Goal: Transaction & Acquisition: Purchase product/service

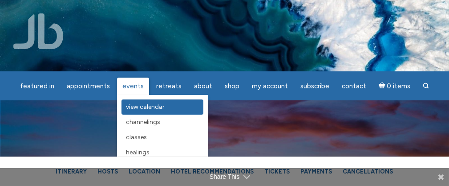
click at [139, 108] on span "View Calendar" at bounding box center [145, 107] width 39 height 8
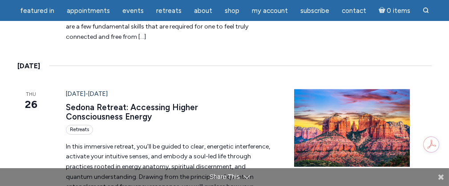
scroll to position [1030, 0]
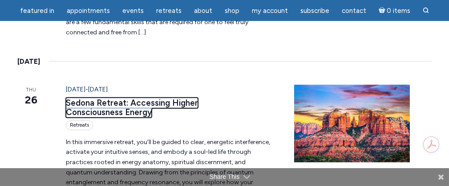
click at [134, 97] on link "Sedona Retreat: Accessing Higher Consciousness Energy" at bounding box center [132, 107] width 132 height 20
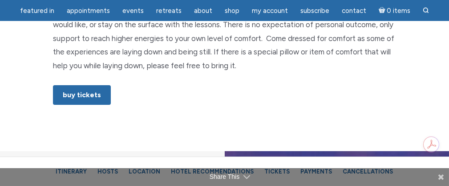
scroll to position [650, 0]
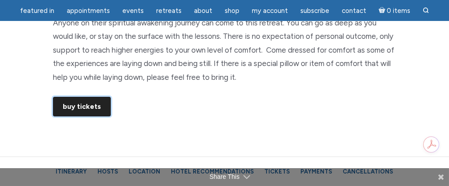
click at [80, 97] on link "Buy Tickets" at bounding box center [82, 107] width 58 height 20
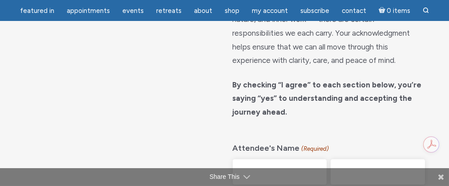
scroll to position [346, 0]
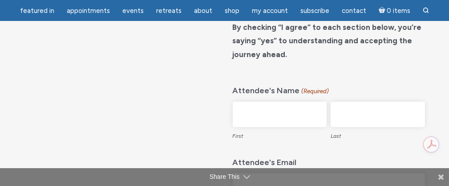
click at [279, 112] on input "First" at bounding box center [280, 113] width 94 height 25
type input "Stephanie"
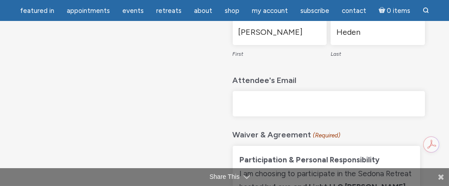
scroll to position [429, 0]
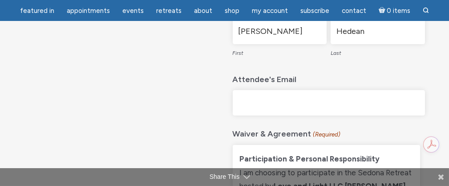
type input "Hedean"
click at [254, 97] on input "Attendee's Email" at bounding box center [329, 102] width 192 height 25
type input "[PERSON_NAME][EMAIL_ADDRESS][PERSON_NAME][DOMAIN_NAME]"
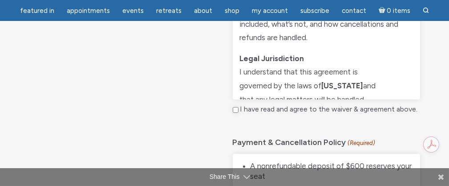
scroll to position [564, 0]
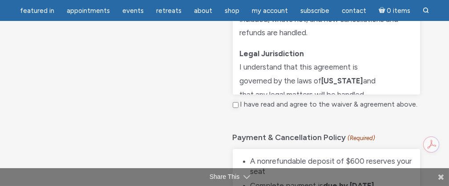
click at [235, 103] on input "I have read and agree to the waiver & agreement above." at bounding box center [236, 105] width 6 height 6
checkbox input "true"
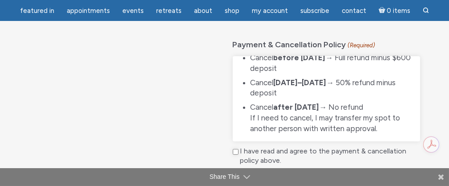
scroll to position [657, 0]
click at [236, 149] on input "I have read and agree to the payment & cancellation policy above." at bounding box center [236, 151] width 6 height 6
checkbox input "true"
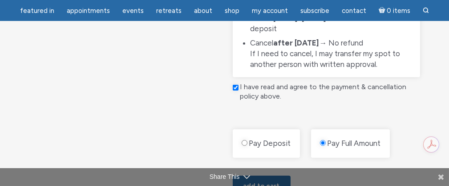
scroll to position [724, 0]
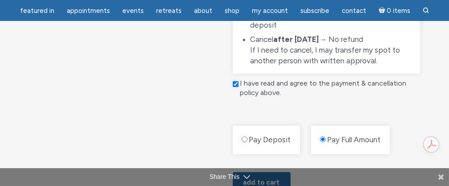
click at [246, 138] on input "Pay Deposit" at bounding box center [245, 139] width 6 height 6
radio input "true"
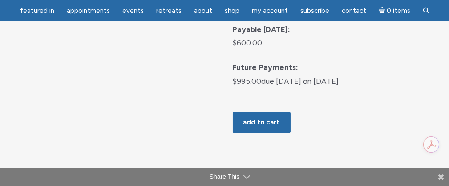
scroll to position [930, 0]
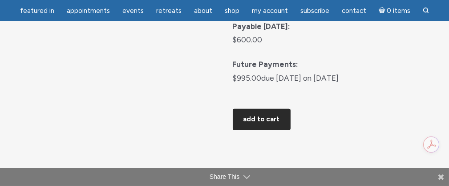
click at [260, 116] on button "Add to cart" at bounding box center [262, 119] width 58 height 21
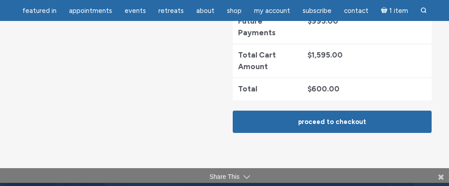
scroll to position [475, 0]
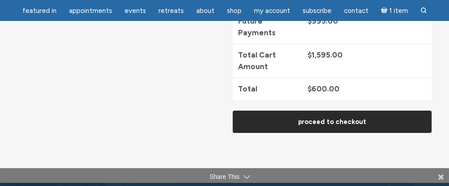
click at [338, 110] on link "Proceed to checkout" at bounding box center [332, 121] width 198 height 23
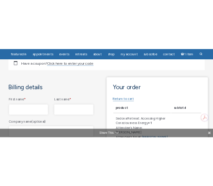
scroll to position [176, 0]
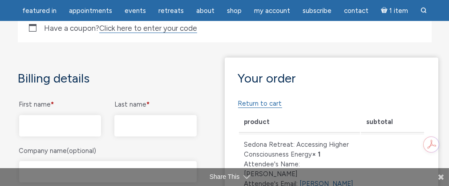
click at [40, 124] on input "First name *" at bounding box center [60, 125] width 82 height 21
drag, startPoint x: 57, startPoint y: 125, endPoint x: 23, endPoint y: 126, distance: 34.3
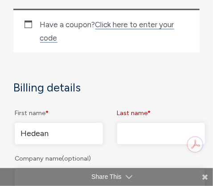
click at [58, 132] on input "Hedean" at bounding box center [59, 133] width 88 height 21
type input "H"
type input "[PERSON_NAME]"
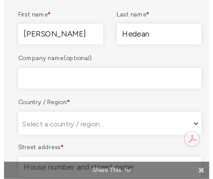
scroll to position [275, 0]
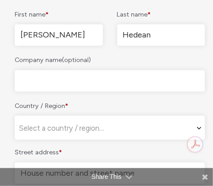
type input "Hedean"
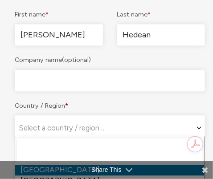
click at [66, 125] on span "Select a country / region…" at bounding box center [61, 127] width 85 height 9
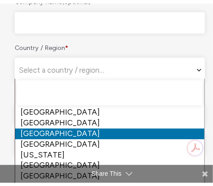
scroll to position [339, 0]
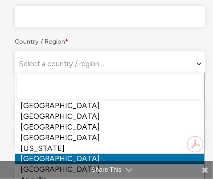
select select "AD"
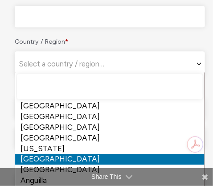
select select "AD"
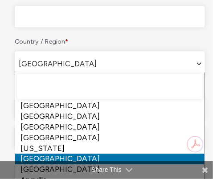
click at [51, 61] on span "Andorra" at bounding box center [109, 63] width 189 height 23
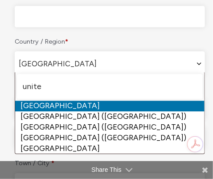
type input "unite"
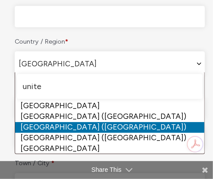
select select "US"
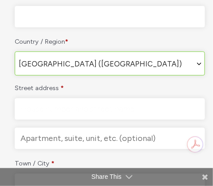
click at [76, 110] on input "Street address *" at bounding box center [110, 108] width 190 height 21
type input "7415 Allan Ave"
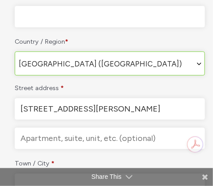
type input "7415 All"
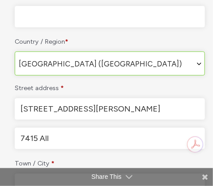
type input "FALLS CHURCH"
select select "VA"
type input "22046-1905"
type input "17033041190"
type input "[PERSON_NAME][EMAIL_ADDRESS][PERSON_NAME][DOMAIN_NAME]"
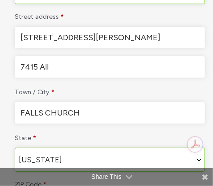
scroll to position [409, 0]
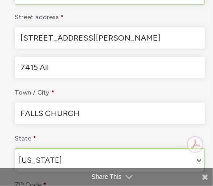
drag, startPoint x: 59, startPoint y: 63, endPoint x: 16, endPoint y: 58, distance: 43.0
click at [16, 58] on input "7415 All" at bounding box center [110, 67] width 190 height 21
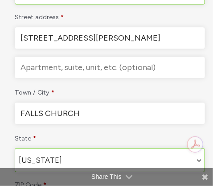
click at [76, 37] on input "7415 Allan Ave" at bounding box center [110, 37] width 190 height 21
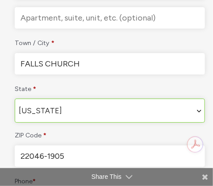
scroll to position [462, 0]
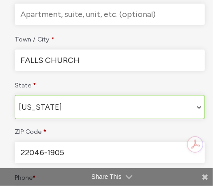
type input "[STREET_ADDRESS][PERSON_NAME]"
click at [97, 57] on input "FALLS CHURCH" at bounding box center [110, 59] width 190 height 21
drag, startPoint x: 97, startPoint y: 57, endPoint x: 26, endPoint y: 68, distance: 71.5
drag, startPoint x: 26, startPoint y: 68, endPoint x: 3, endPoint y: 72, distance: 24.0
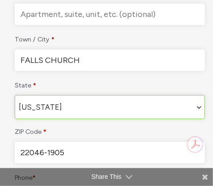
click at [88, 57] on input "FALLS CHURCH" at bounding box center [110, 59] width 190 height 21
drag, startPoint x: 88, startPoint y: 57, endPoint x: 30, endPoint y: 52, distance: 58.0
click at [30, 52] on input "FALLS CHURCH" at bounding box center [110, 59] width 190 height 21
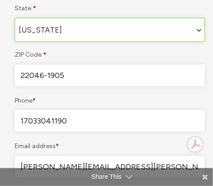
scroll to position [540, 0]
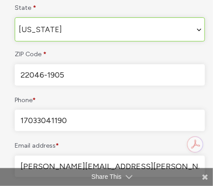
type input "Falls Church"
click at [24, 116] on input "17033041190" at bounding box center [110, 119] width 190 height 21
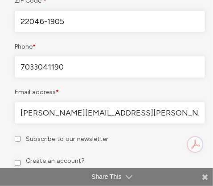
scroll to position [594, 0]
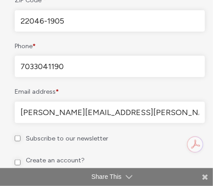
type input "7033041190"
click at [15, 135] on input "Subscribe to our newsletter" at bounding box center [18, 138] width 6 height 6
checkbox input "true"
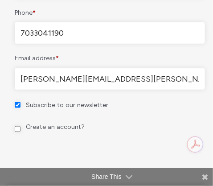
scroll to position [627, 0]
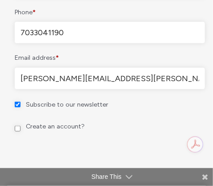
click at [18, 125] on input "Create an account?" at bounding box center [18, 128] width 6 height 6
checkbox input "true"
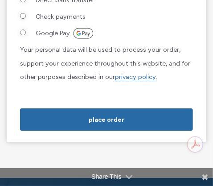
scroll to position [1442, 0]
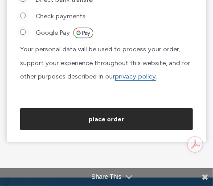
click at [107, 130] on button "Place order" at bounding box center [106, 119] width 173 height 22
